Goal: Task Accomplishment & Management: Manage account settings

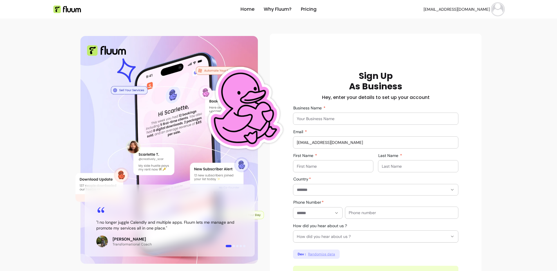
click at [457, 9] on span "[EMAIL_ADDRESS][DOMAIN_NAME]" at bounding box center [456, 9] width 66 height 6
click at [466, 53] on span "Log Out" at bounding box center [474, 53] width 42 height 6
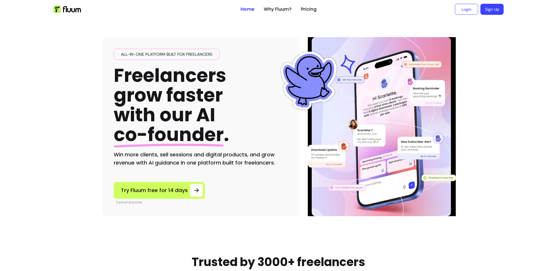
click at [447, 12] on ul "Login Sign Up" at bounding box center [412, 9] width 182 height 19
click at [458, 8] on link "Login" at bounding box center [466, 9] width 23 height 11
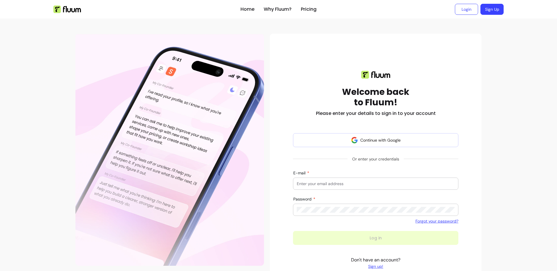
click at [309, 185] on input "E-mail" at bounding box center [376, 184] width 158 height 6
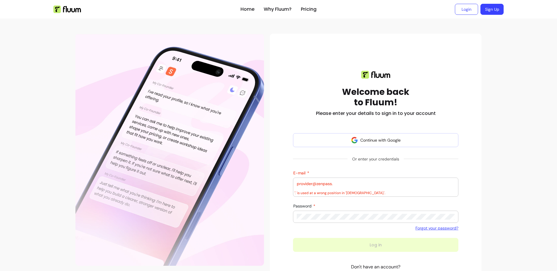
drag, startPoint x: 336, startPoint y: 182, endPoint x: 326, endPoint y: 185, distance: 10.8
click at [336, 182] on input "provider@zenpass." at bounding box center [376, 184] width 158 height 6
click at [321, 185] on input "provider@zenpass." at bounding box center [376, 184] width 158 height 6
click at [349, 185] on input "provider@zen-pass." at bounding box center [376, 184] width 158 height 6
type input "provider@zen-pass.com"
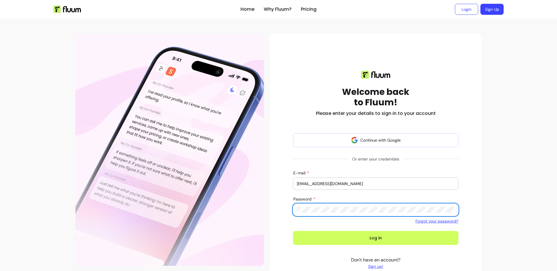
click at [293, 231] on button "Log in" at bounding box center [375, 238] width 165 height 14
